Goal: Information Seeking & Learning: Learn about a topic

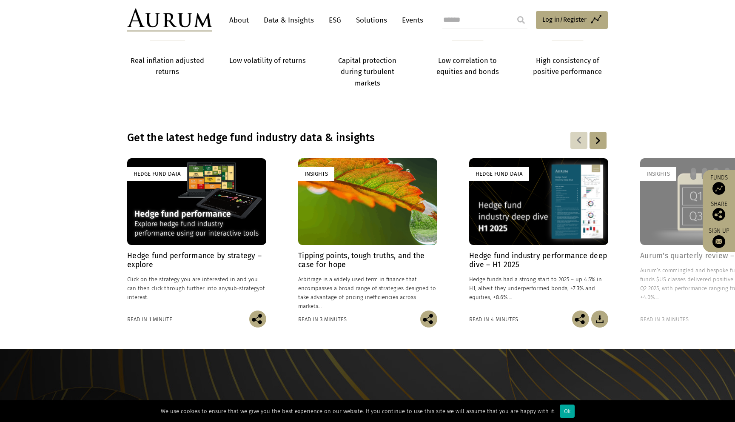
scroll to position [768, 0]
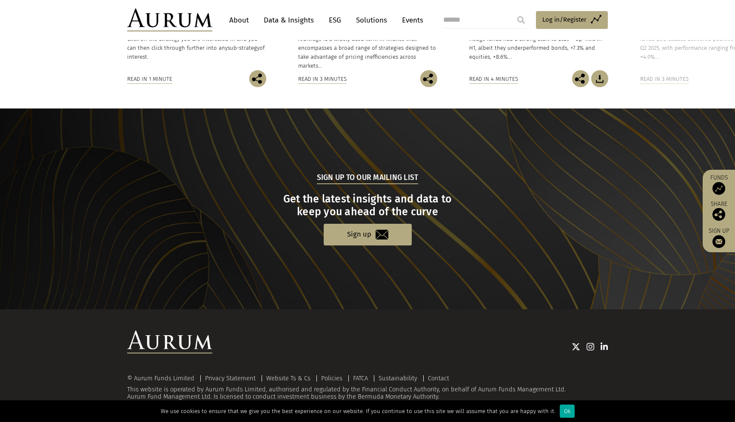
click at [466, 362] on div "© Aurum Funds Limited Privacy Statement Website Ts & Cs Policies FATCA Sustaina…" at bounding box center [367, 365] width 497 height 70
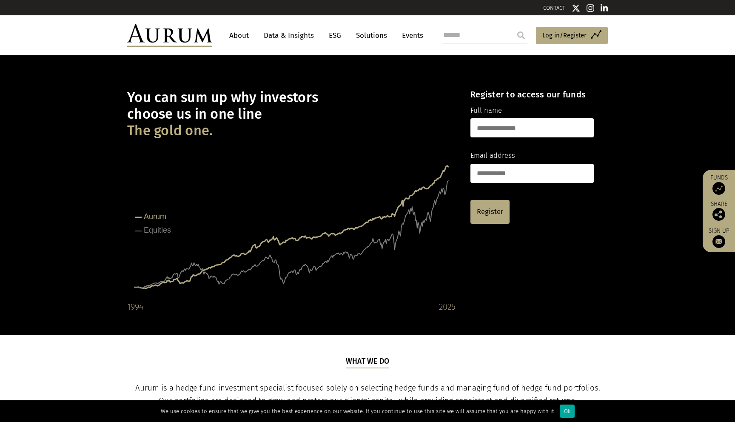
click at [252, 34] on link "About" at bounding box center [239, 36] width 28 height 16
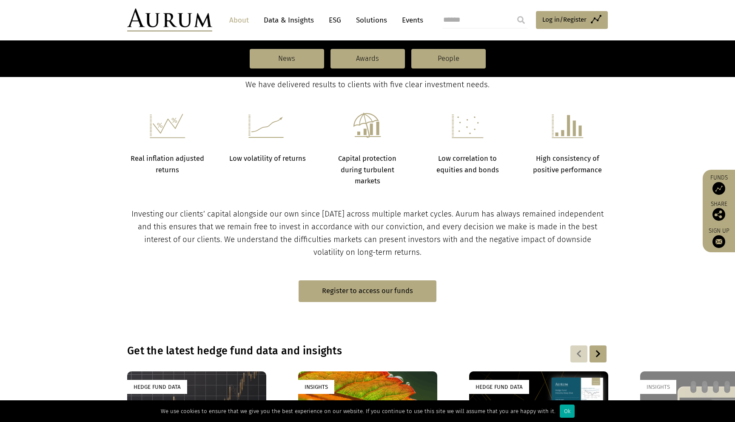
scroll to position [132, 0]
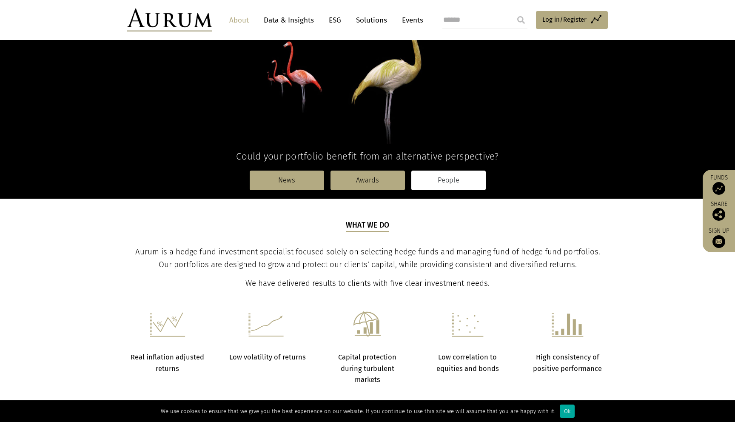
click at [443, 178] on link "People" at bounding box center [448, 180] width 74 height 20
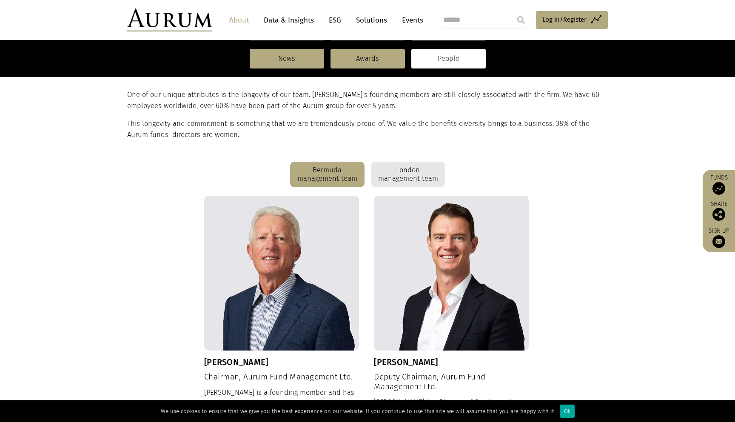
scroll to position [139, 0]
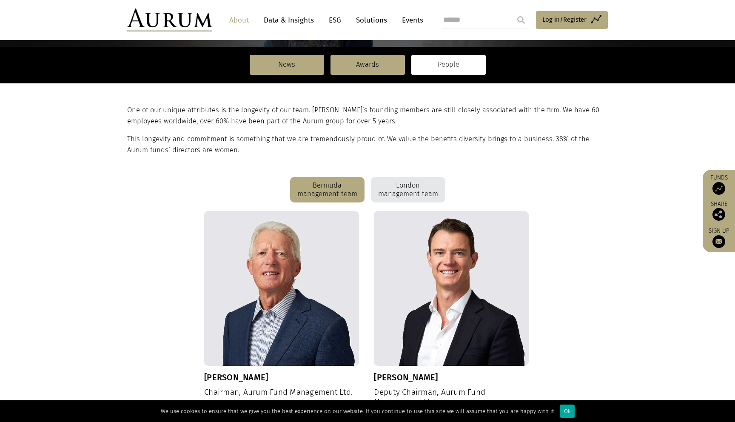
click at [396, 187] on div "London management team" at bounding box center [408, 190] width 74 height 26
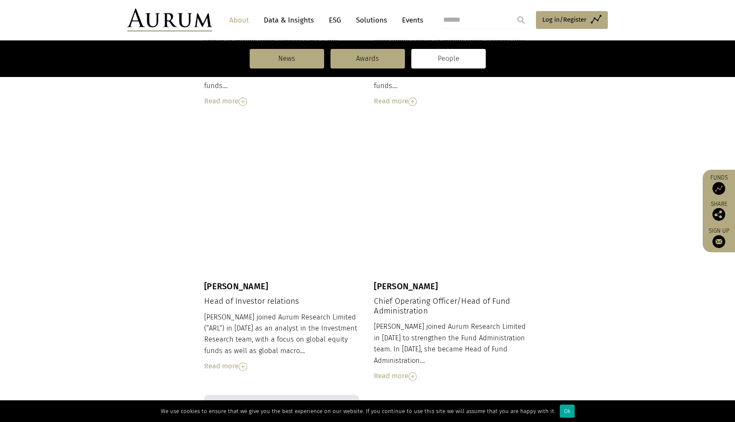
scroll to position [488, 0]
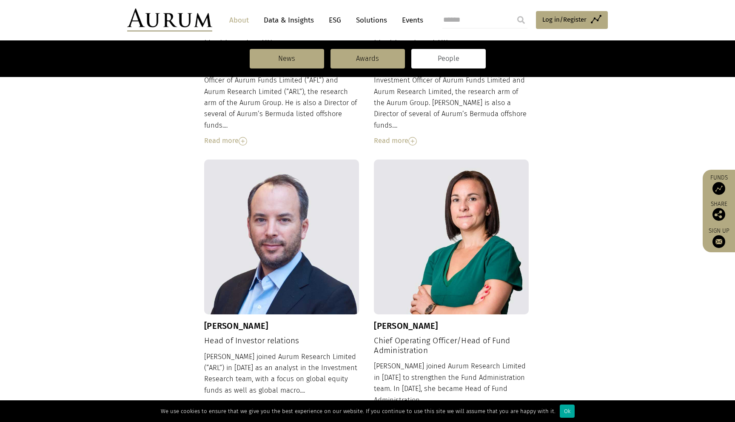
click at [228, 320] on div "Jason Sweidan Head of Investor relations Jason joined Aurum Research Limited (“…" at bounding box center [281, 285] width 155 height 252
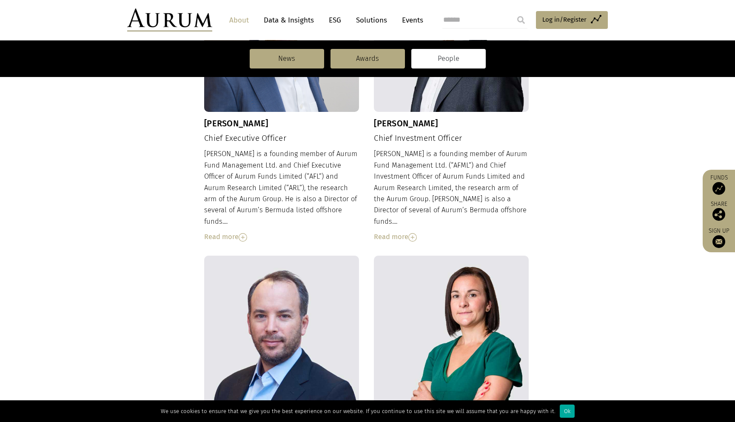
scroll to position [395, 0]
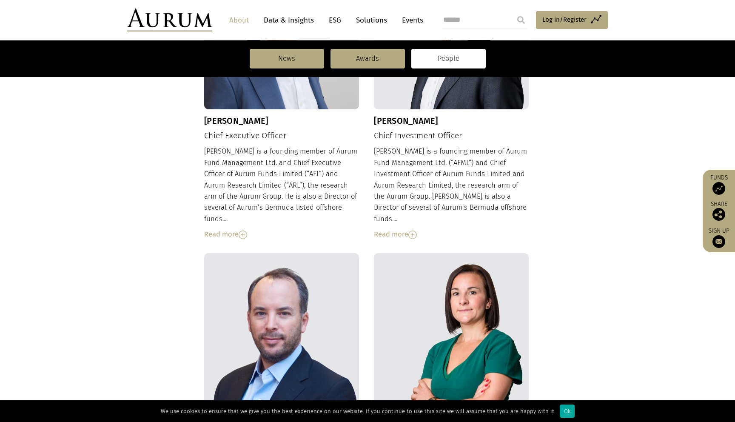
click at [385, 138] on h4 "Chief Investment Officer" at bounding box center [451, 136] width 155 height 10
click at [385, 138] on div "Adam Sweidan Chief Investment Officer Adam is a founding member of Aurum Fund M…" at bounding box center [451, 98] width 155 height 286
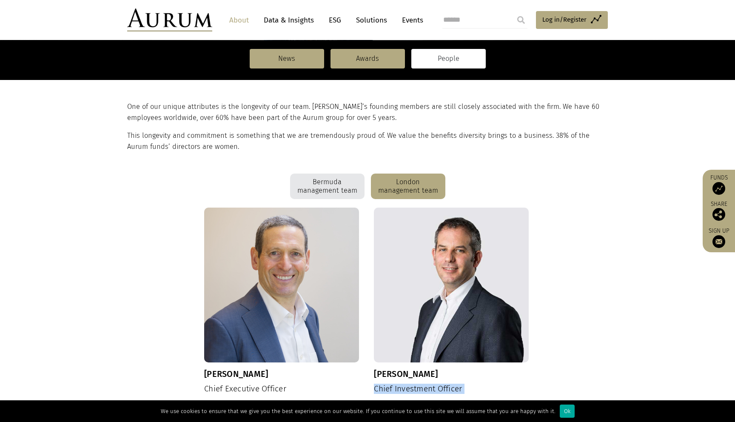
scroll to position [138, 0]
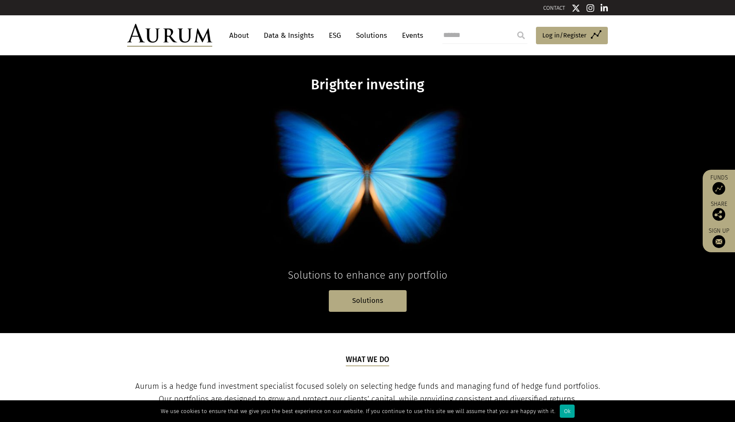
click at [335, 34] on link "ESG" at bounding box center [334, 36] width 21 height 16
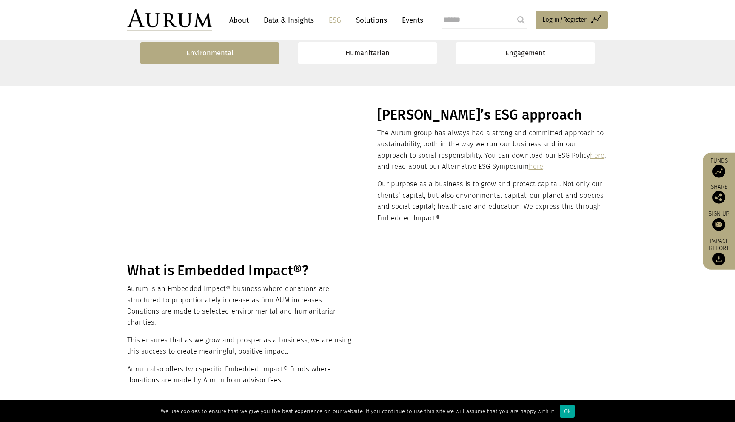
scroll to position [208, 0]
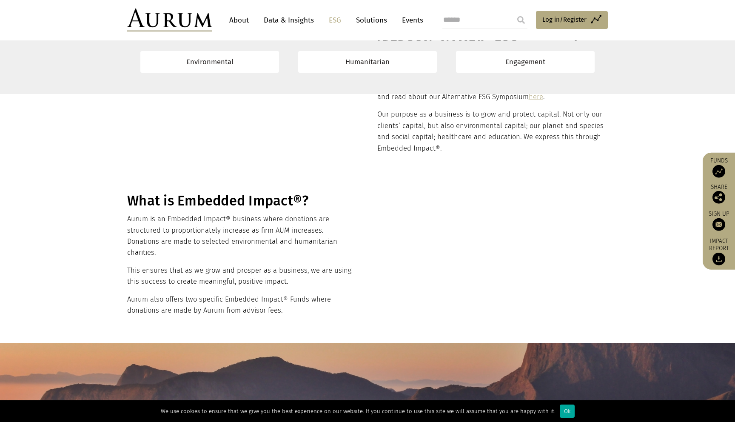
click at [210, 190] on section "What is Embedded Impact®? Aurum is an Embedded Impact® business where donations…" at bounding box center [367, 256] width 735 height 171
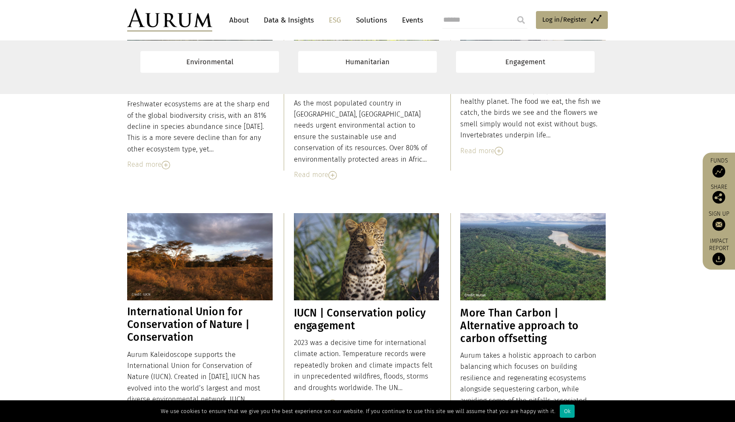
scroll to position [1605, 0]
